Goal: Transaction & Acquisition: Purchase product/service

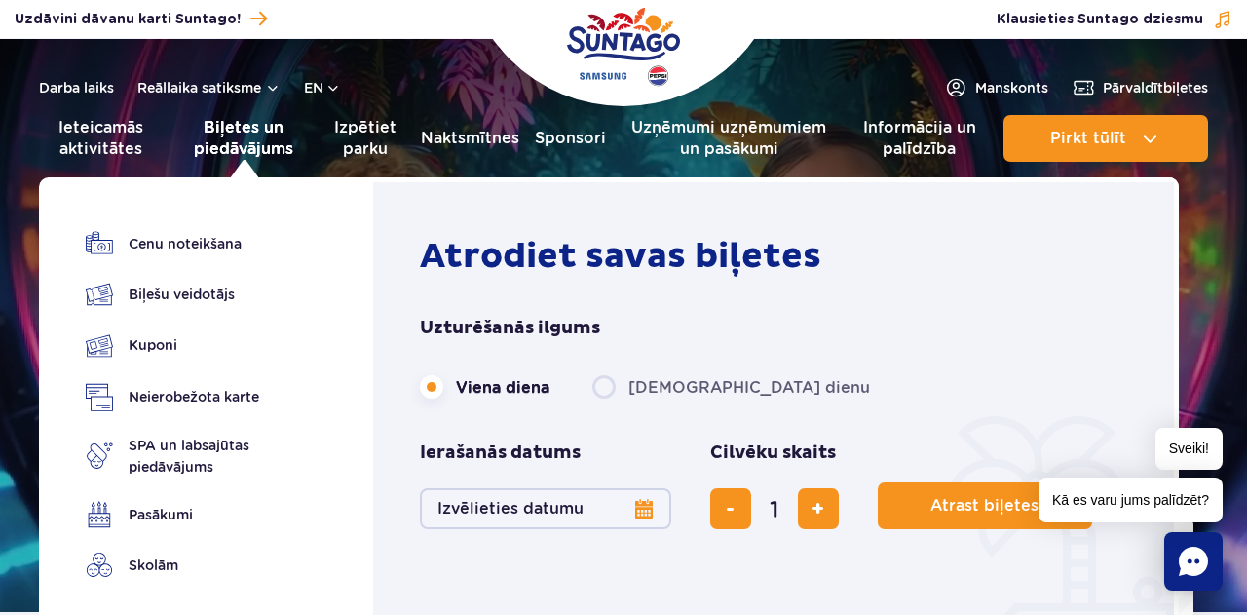
click at [240, 147] on font "Biļetes un piedāvājums" at bounding box center [243, 138] width 99 height 40
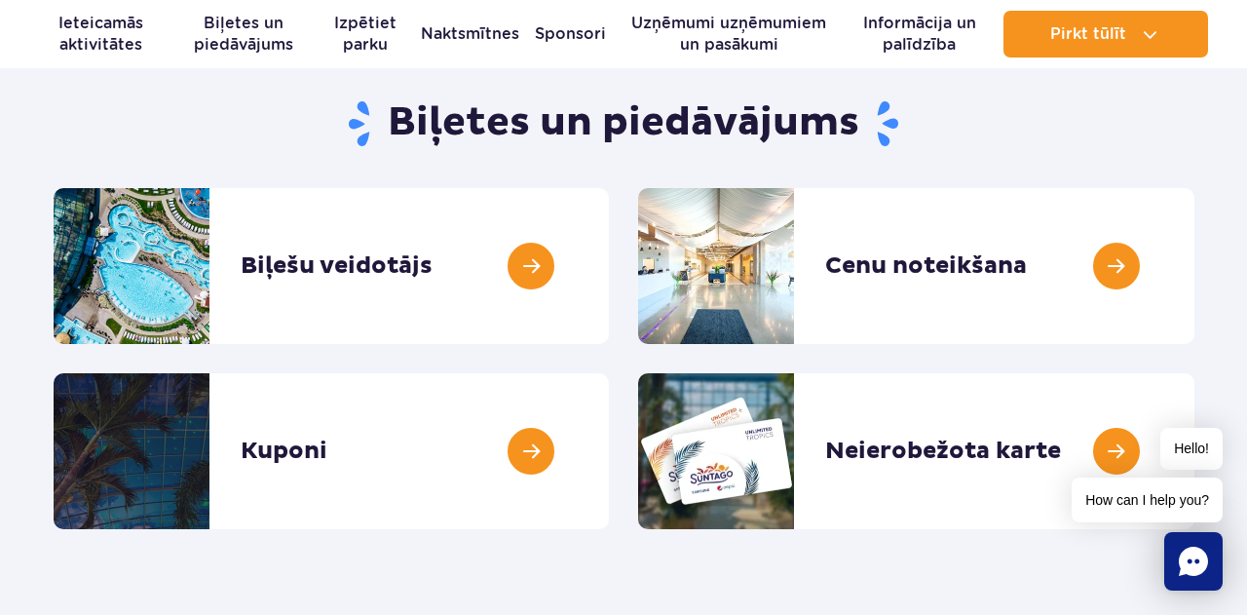
scroll to position [182, 0]
click at [1194, 266] on link at bounding box center [1194, 266] width 0 height 156
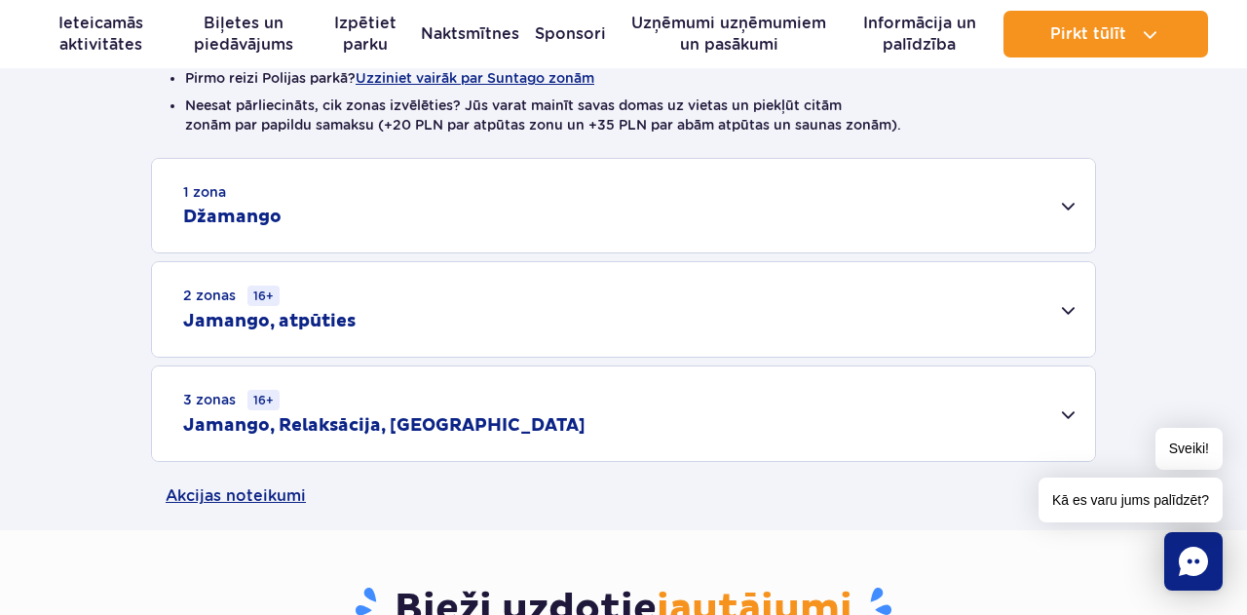
scroll to position [567, 0]
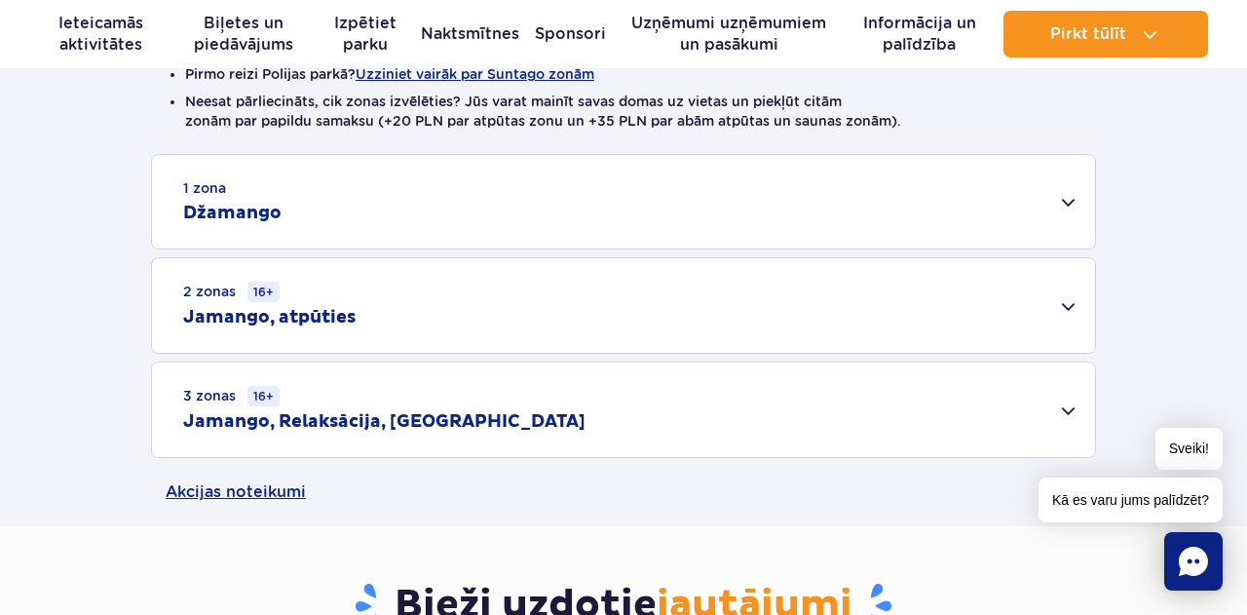
click at [1060, 199] on div "1 zona Džamango" at bounding box center [623, 201] width 943 height 93
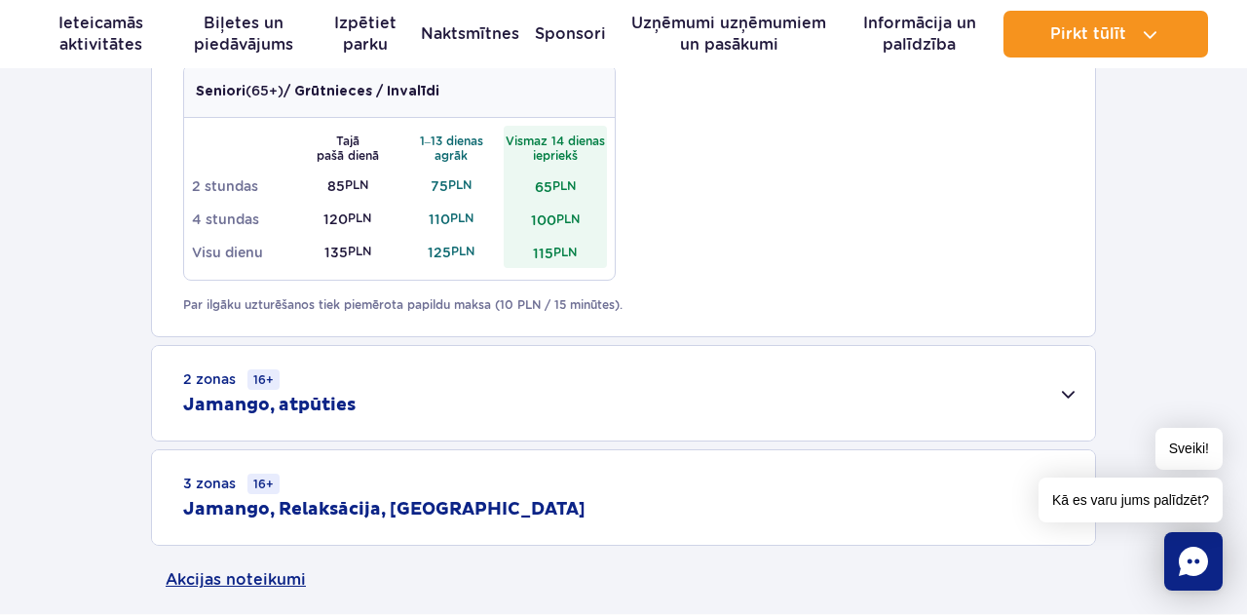
scroll to position [1214, 0]
click at [1065, 402] on div "2 zonas 16+ Jamango, atpūties" at bounding box center [623, 394] width 943 height 94
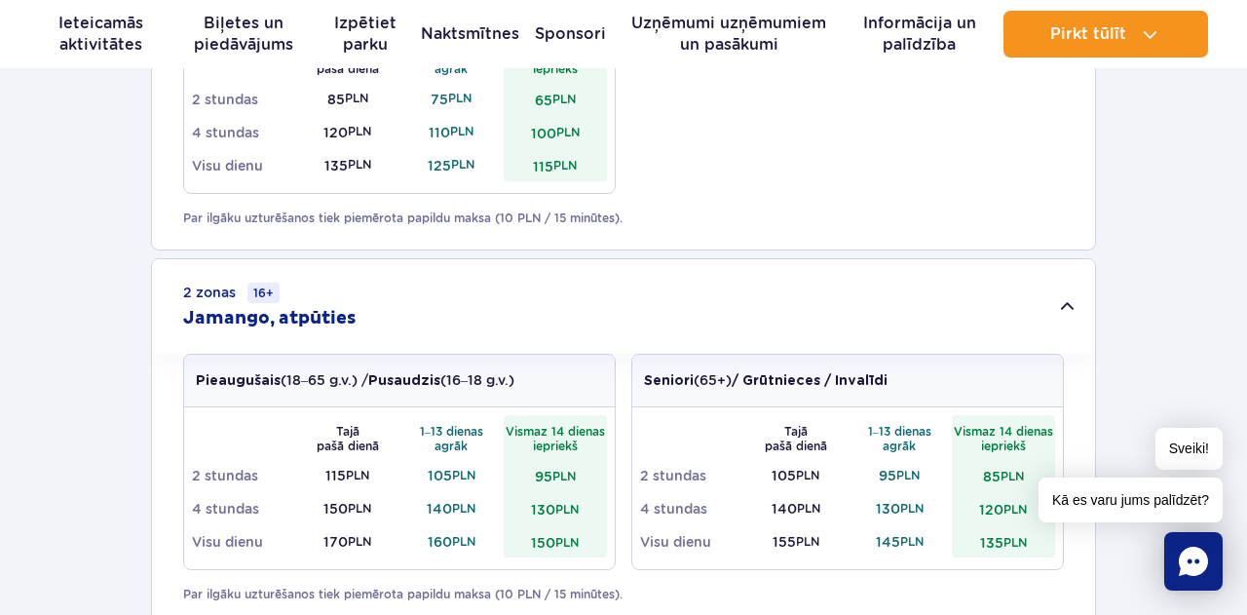
scroll to position [1306, 0]
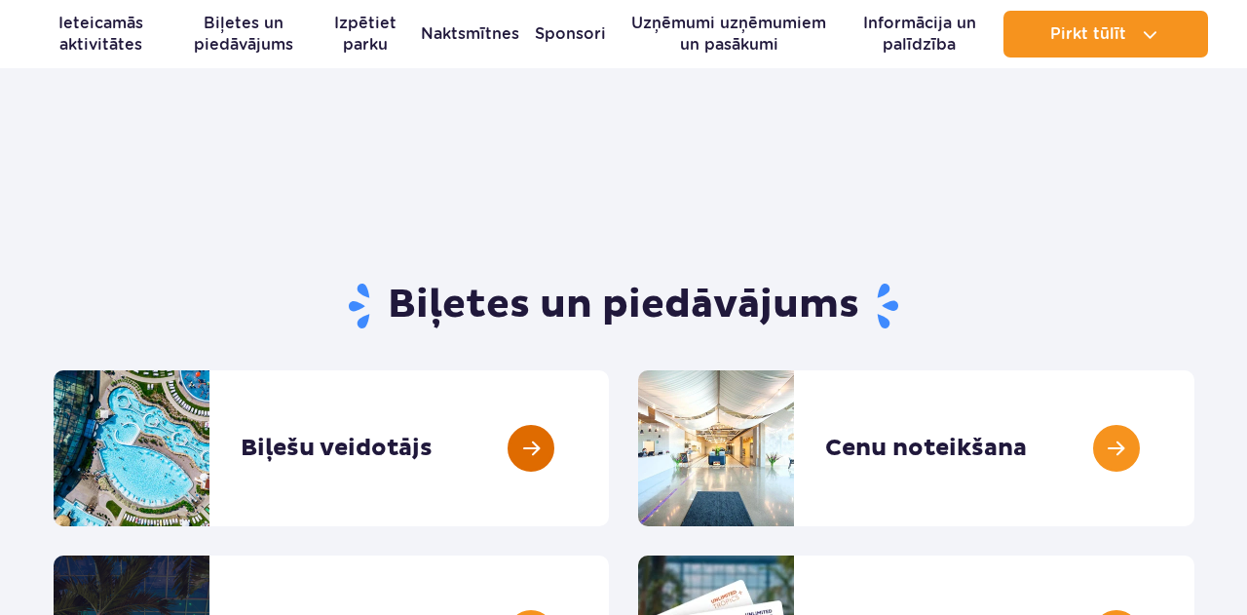
click at [609, 370] on link at bounding box center [609, 448] width 0 height 156
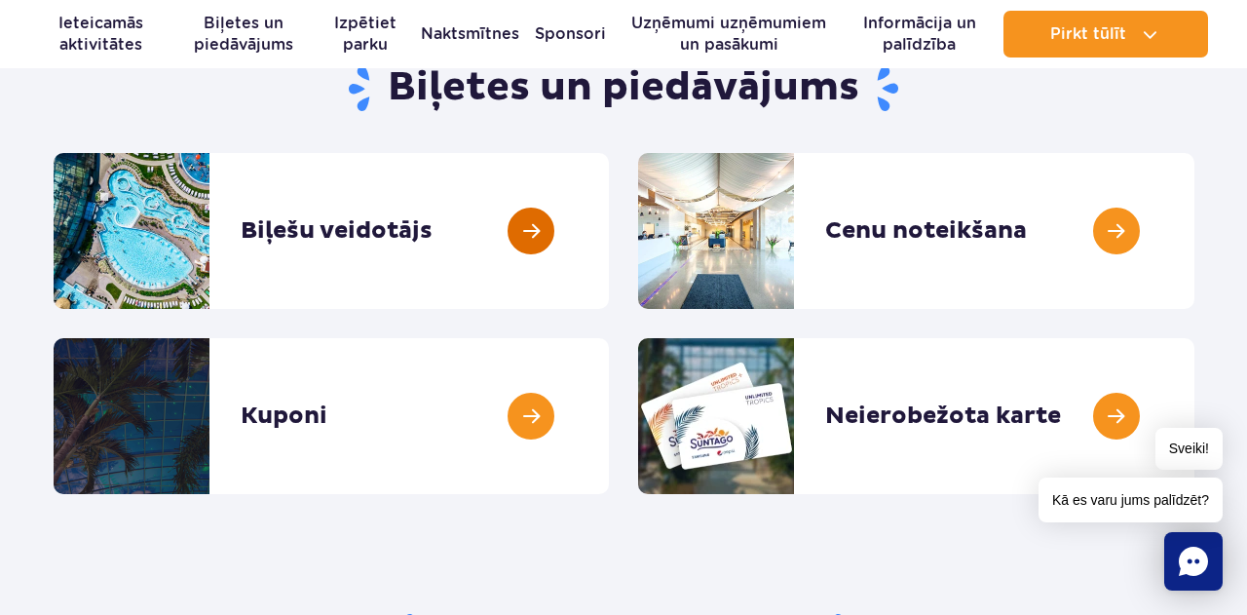
scroll to position [214, 0]
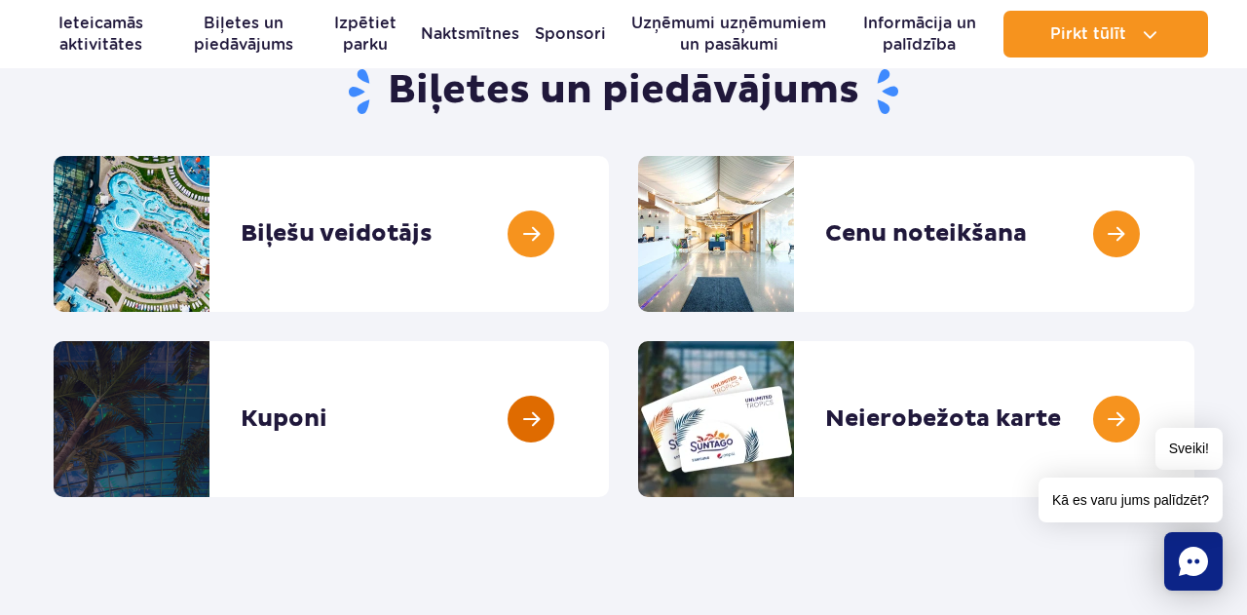
click at [609, 416] on link at bounding box center [609, 419] width 0 height 156
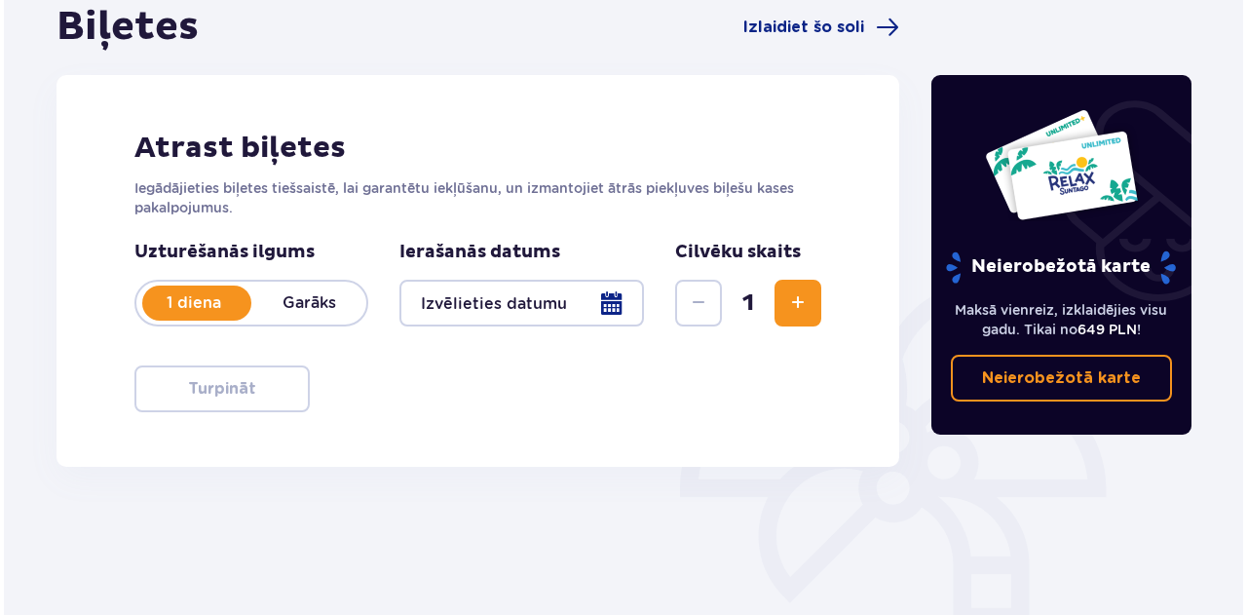
scroll to position [203, 0]
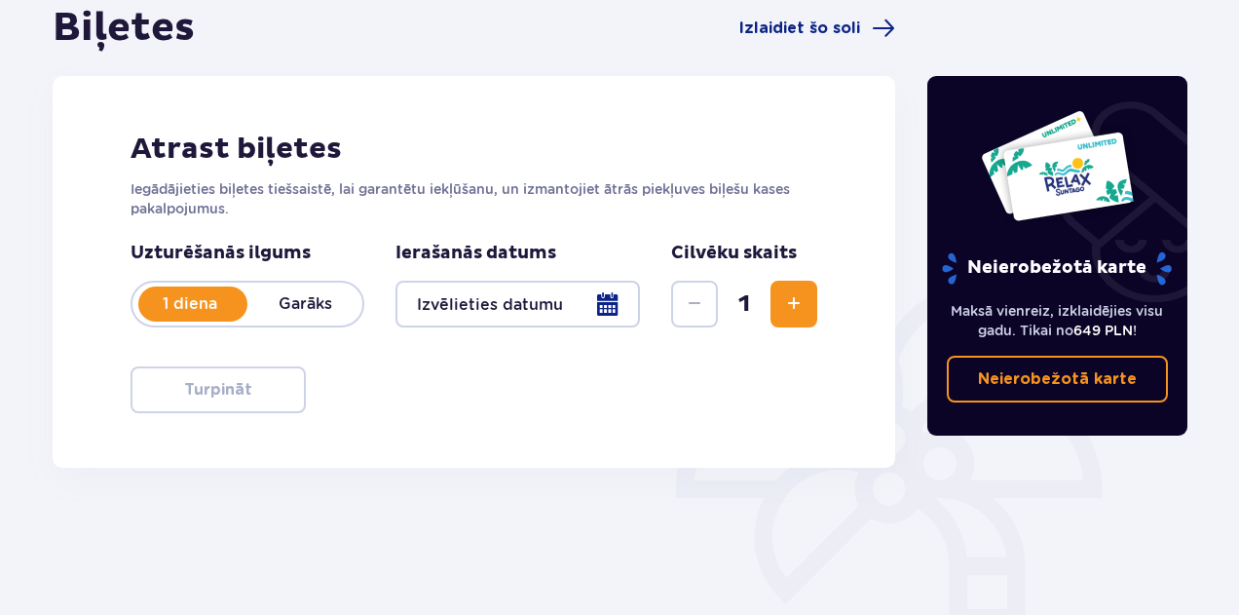
click at [792, 305] on span "Palielināt" at bounding box center [793, 303] width 23 height 23
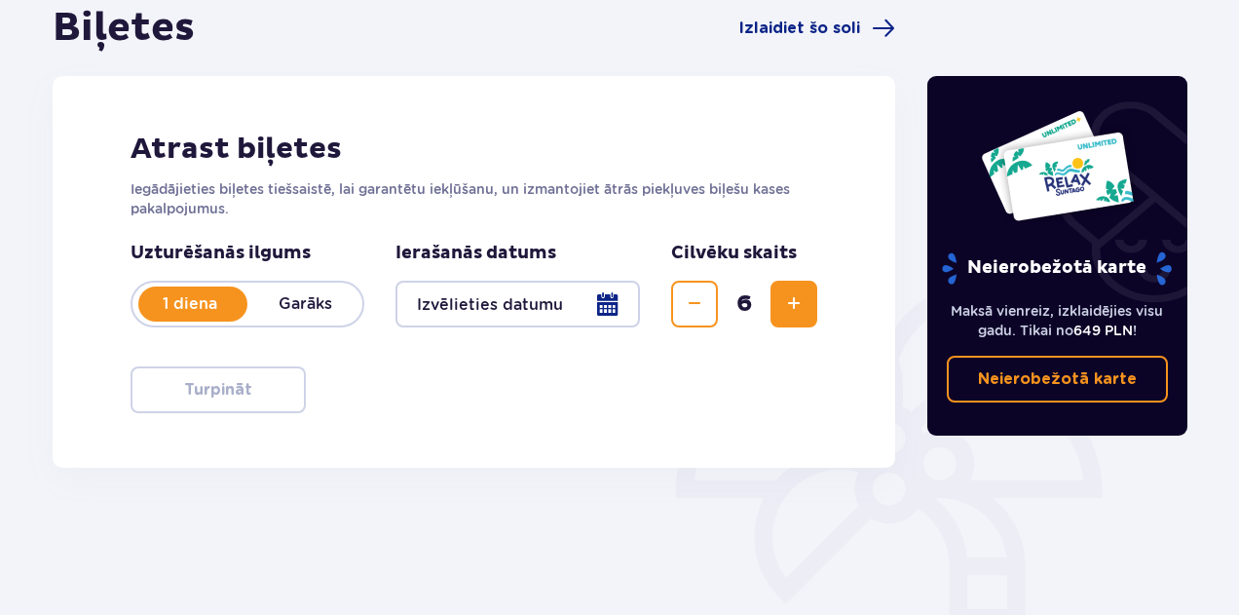
click at [792, 305] on span "Palielināt" at bounding box center [793, 303] width 23 height 23
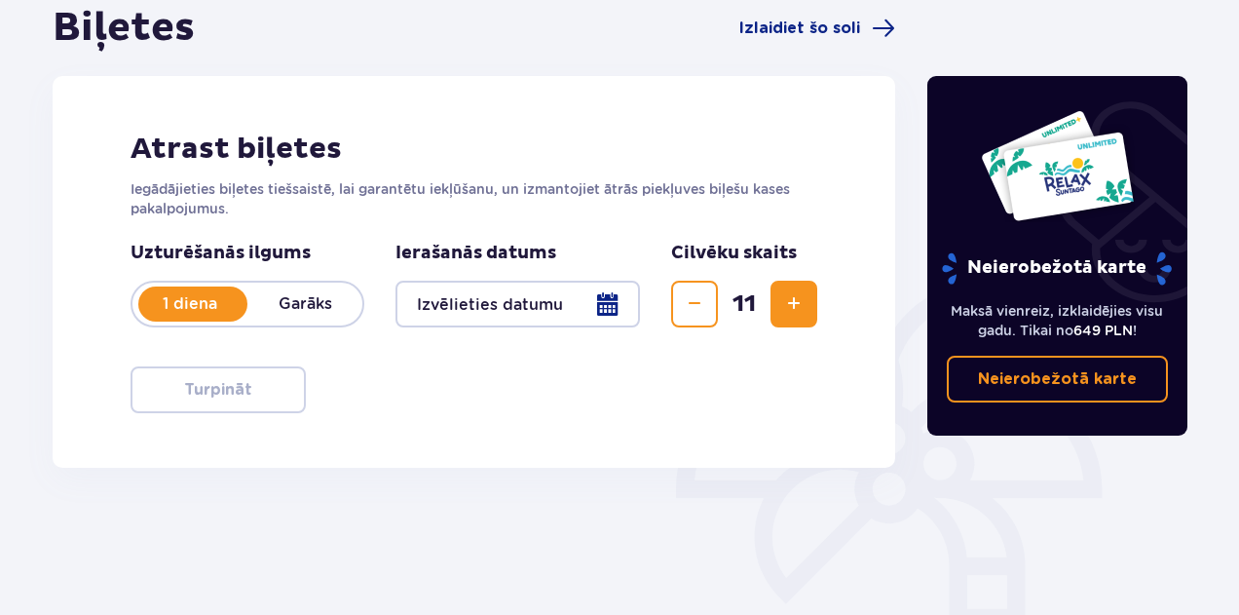
click at [792, 305] on span "Palielināt" at bounding box center [793, 303] width 23 height 23
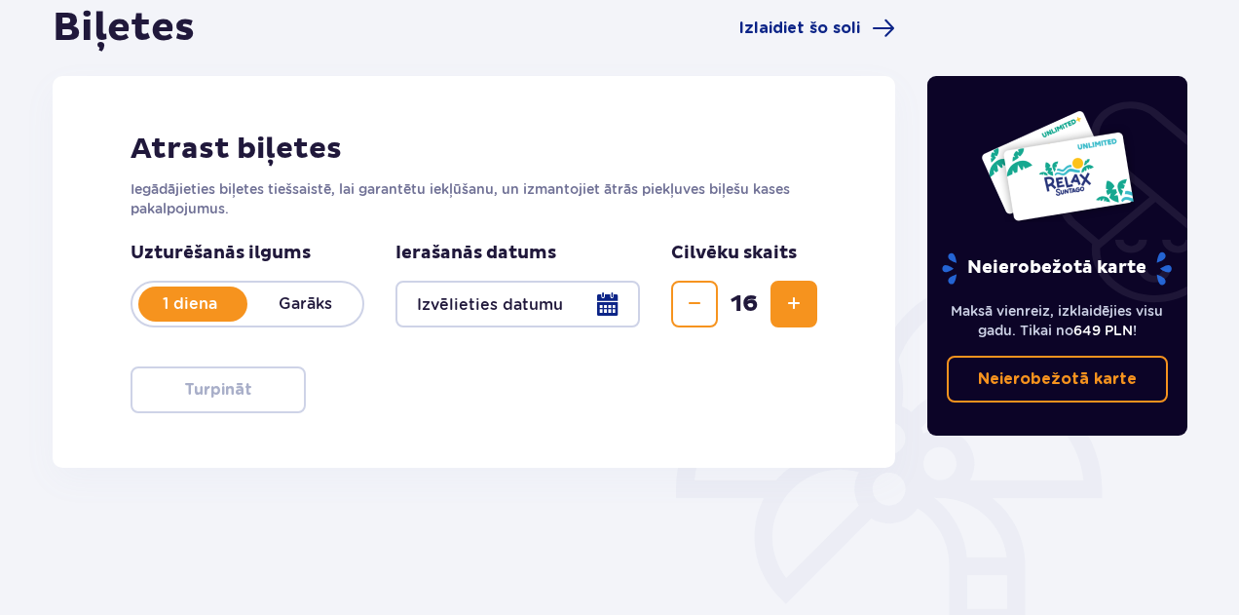
click at [792, 305] on span "Palielināt" at bounding box center [793, 303] width 23 height 23
click at [792, 304] on span "Palielināt" at bounding box center [793, 303] width 23 height 23
click at [609, 308] on div at bounding box center [517, 303] width 244 height 47
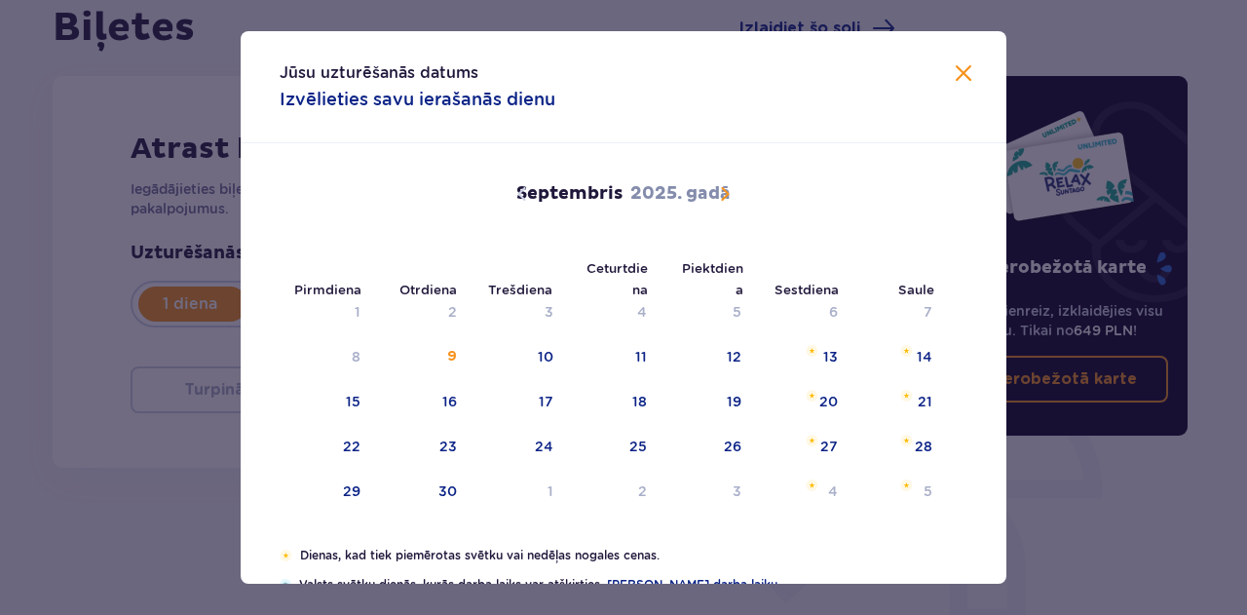
click at [721, 191] on span "Kalendārs" at bounding box center [724, 193] width 23 height 23
click at [519, 184] on span "Kalendārs" at bounding box center [521, 193] width 23 height 23
click at [444, 487] on font "30" at bounding box center [447, 491] width 19 height 16
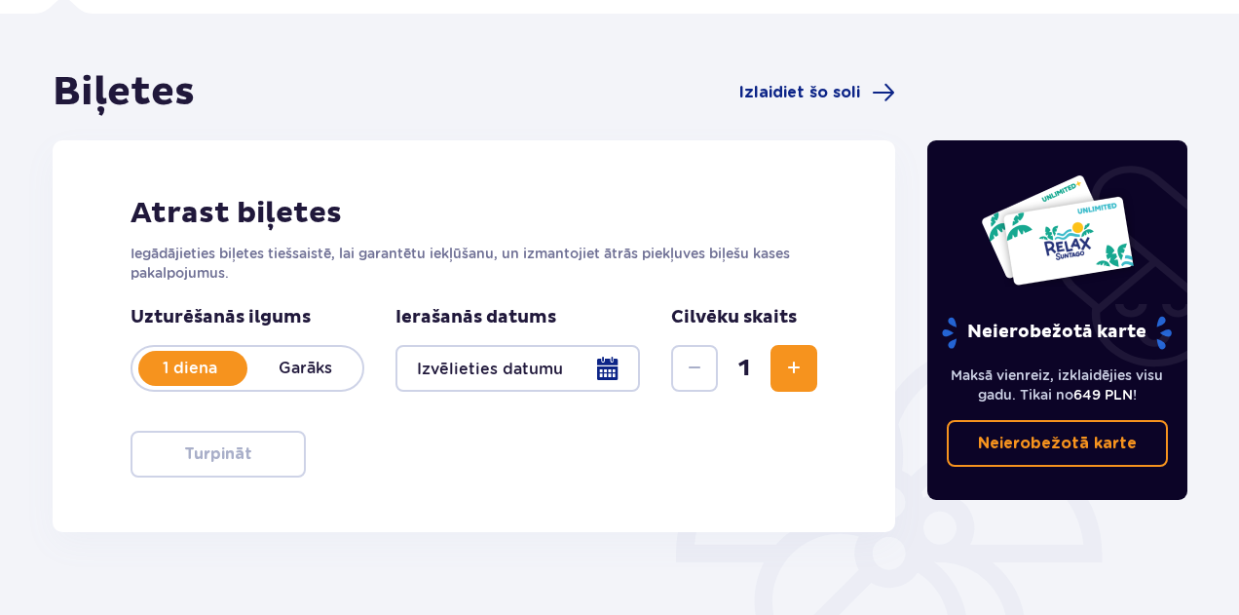
scroll to position [134, 0]
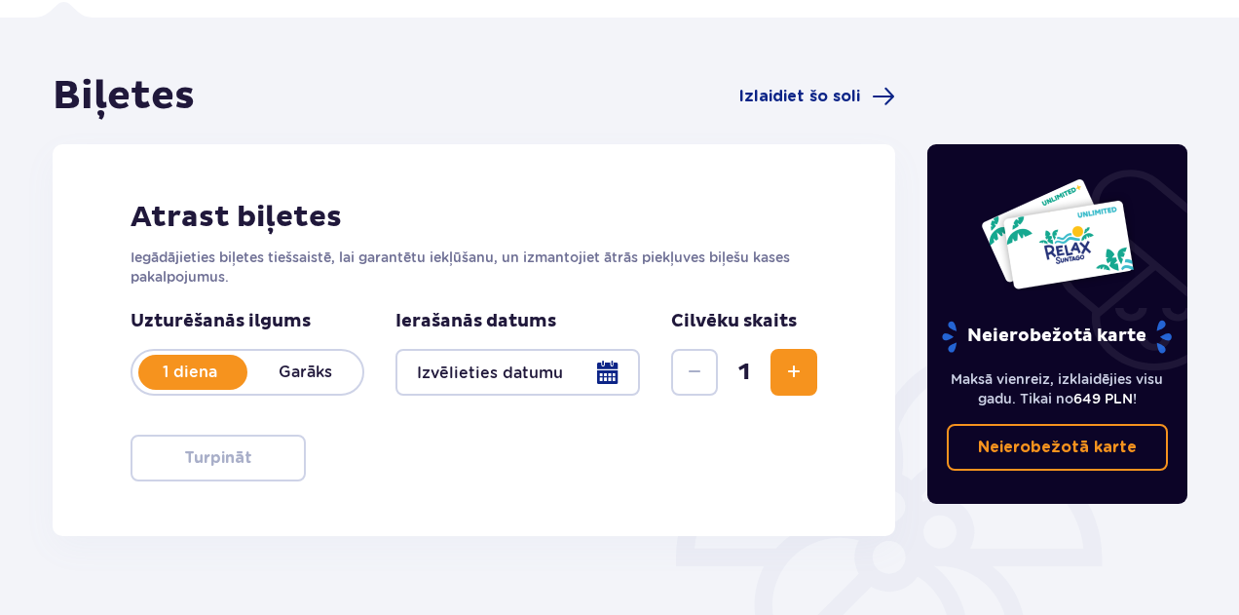
click at [619, 366] on div at bounding box center [517, 372] width 244 height 47
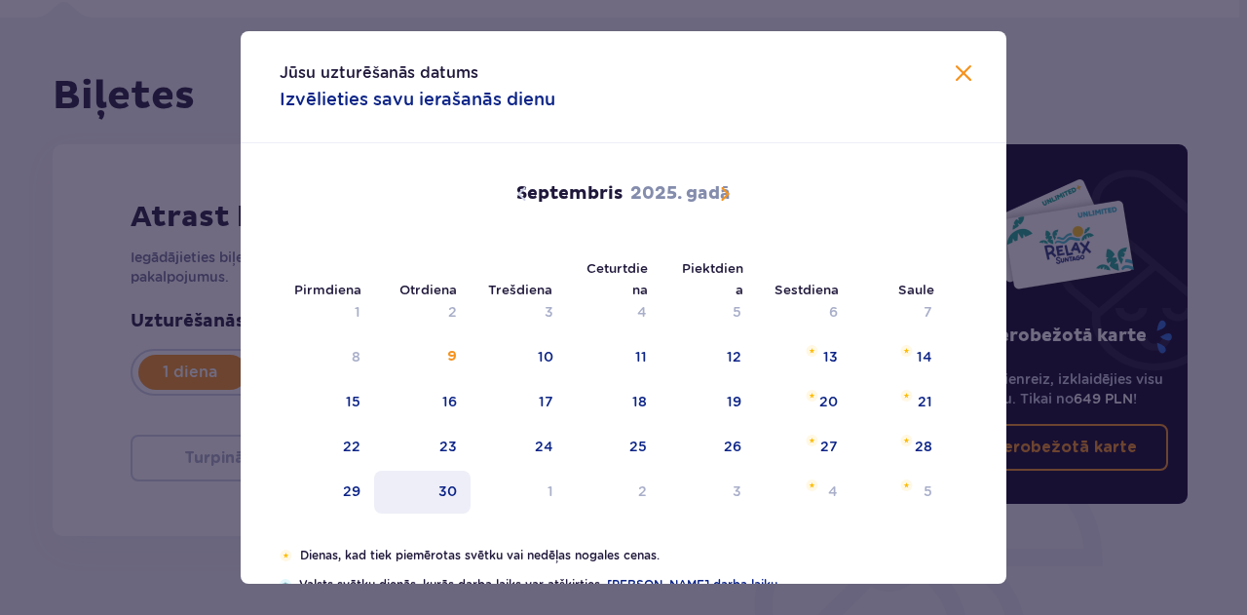
click at [443, 492] on font "30" at bounding box center [447, 491] width 19 height 16
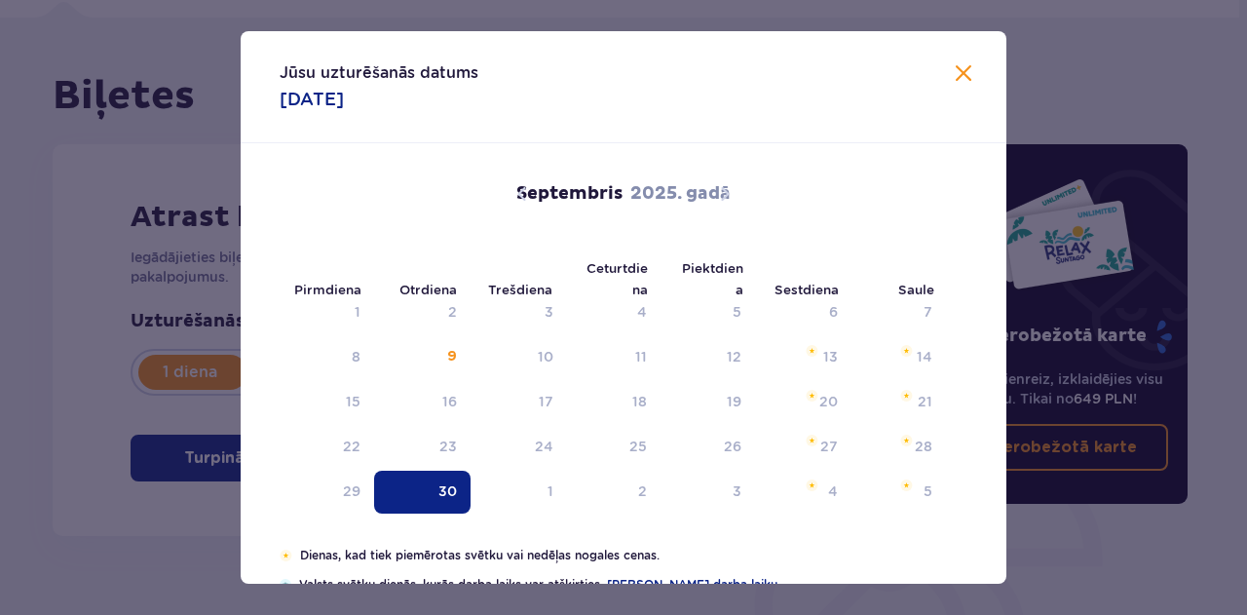
type input "[DATE]"
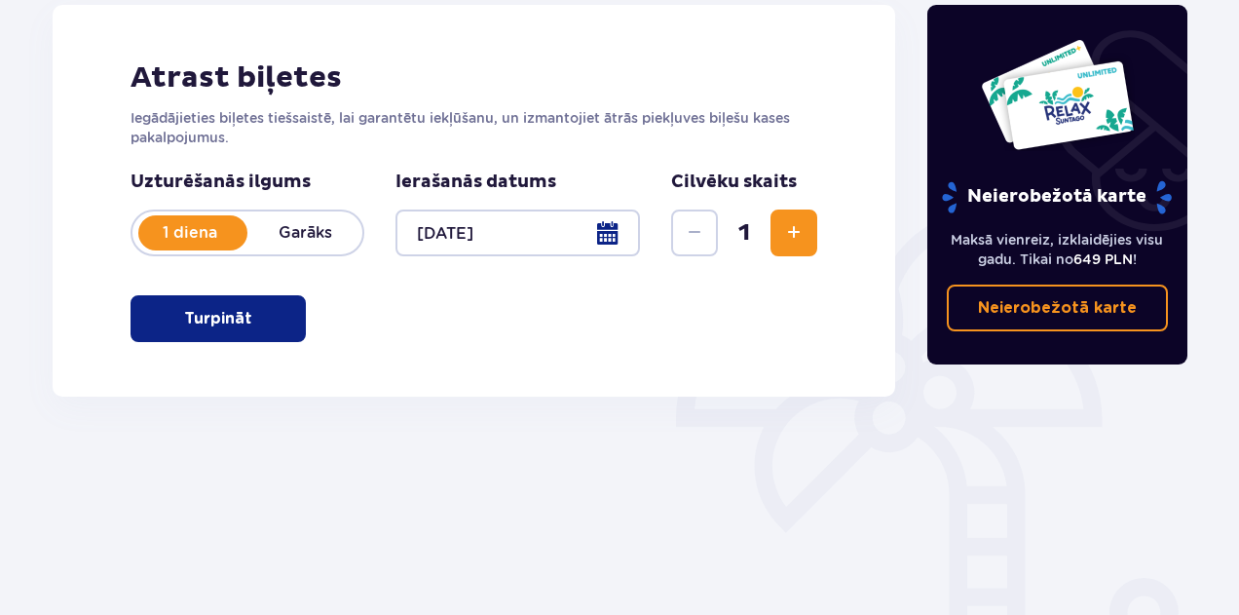
scroll to position [279, 0]
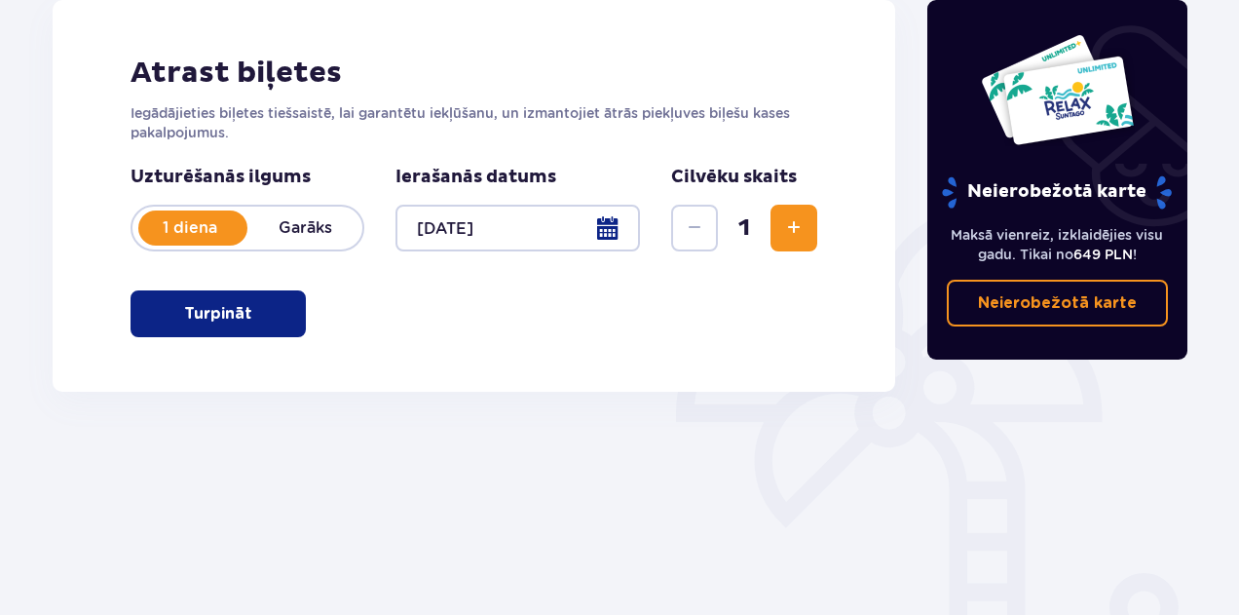
click at [797, 224] on span "Palielināt" at bounding box center [793, 227] width 23 height 23
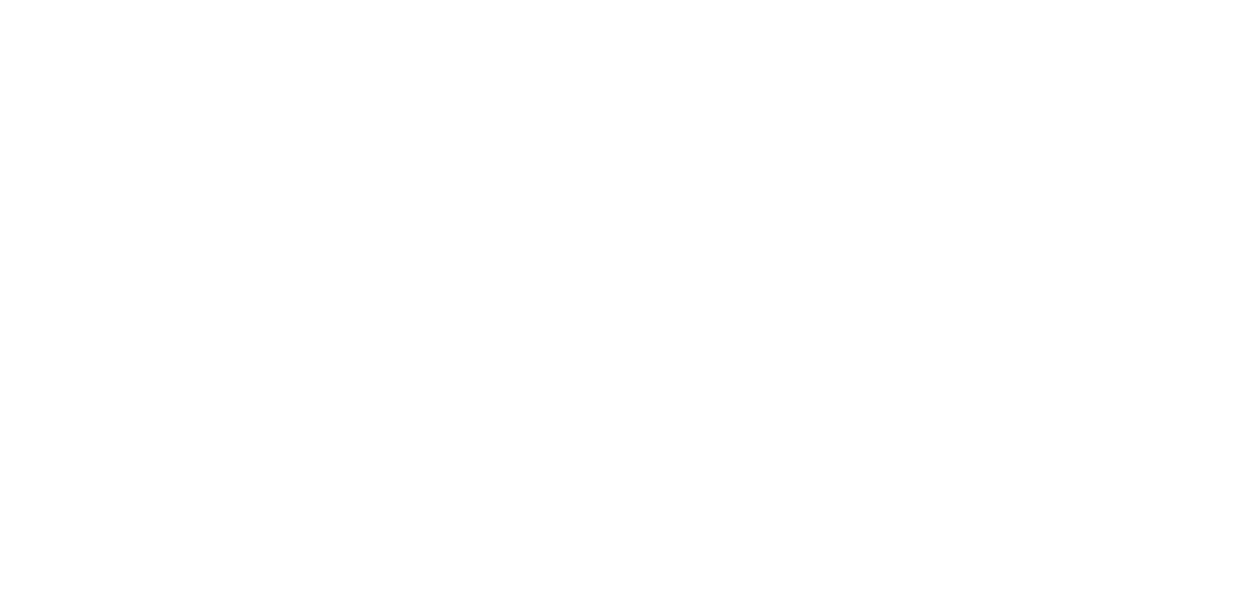
scroll to position [0, 0]
click at [797, 8] on html "Sākotnējais teksts Novērtējiet šo tulkojumu Jūsu atsauksmes tiks izmantotas, la…" at bounding box center [623, 4] width 1247 height 8
